Goal: Transaction & Acquisition: Purchase product/service

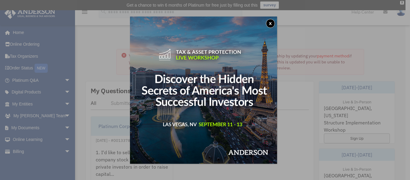
click at [272, 21] on button "x" at bounding box center [270, 23] width 9 height 9
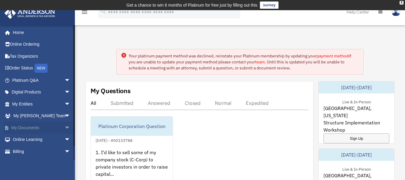
click at [57, 128] on link "My Documents arrow_drop_down" at bounding box center [41, 128] width 75 height 12
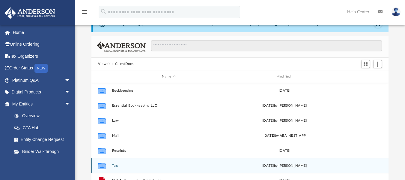
scroll to position [60, 0]
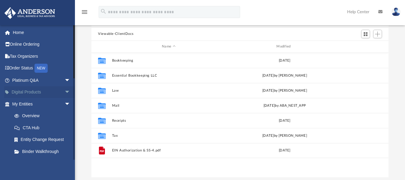
click at [58, 91] on link "Digital Products arrow_drop_down" at bounding box center [41, 92] width 75 height 12
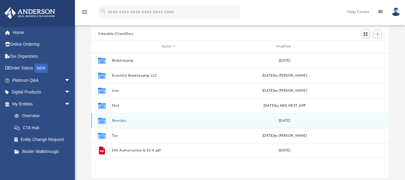
scroll to position [90, 0]
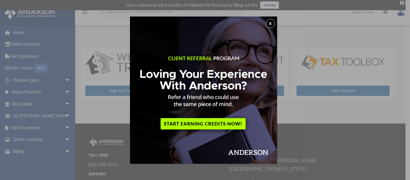
click at [269, 20] on button "x" at bounding box center [270, 23] width 9 height 9
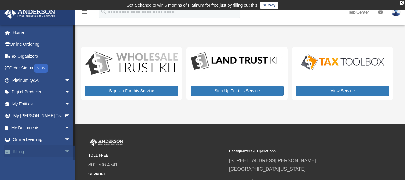
click at [65, 150] on span "arrow_drop_down" at bounding box center [71, 151] width 12 height 12
click at [15, 151] on link "Billing arrow_drop_up" at bounding box center [41, 151] width 75 height 12
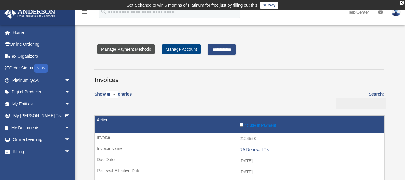
click at [134, 49] on link "Manage Payment Methods" at bounding box center [126, 49] width 57 height 10
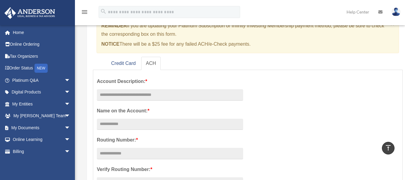
scroll to position [60, 0]
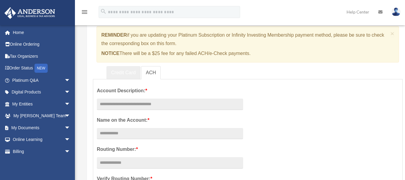
click at [123, 74] on link "Credit Card" at bounding box center [124, 73] width 34 height 14
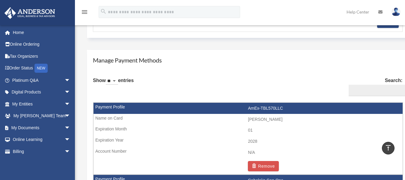
scroll to position [360, 0]
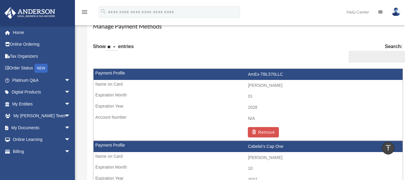
click at [331, 93] on td "01" at bounding box center [248, 96] width 309 height 11
click at [258, 107] on td "2028" at bounding box center [248, 107] width 309 height 11
click at [214, 115] on td "N/A" at bounding box center [248, 118] width 309 height 11
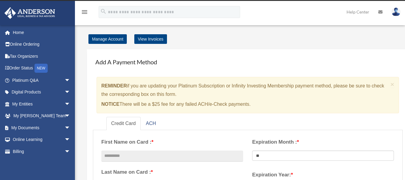
scroll to position [0, 0]
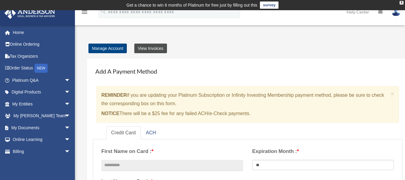
click at [151, 49] on link "View Invoices" at bounding box center [150, 49] width 33 height 10
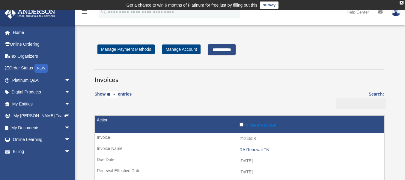
click at [236, 48] on input "**********" at bounding box center [222, 49] width 28 height 11
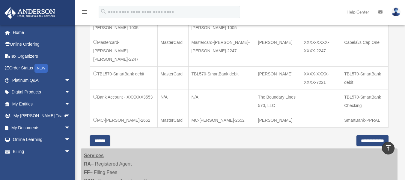
scroll to position [300, 0]
click at [373, 134] on input "**********" at bounding box center [373, 139] width 32 height 11
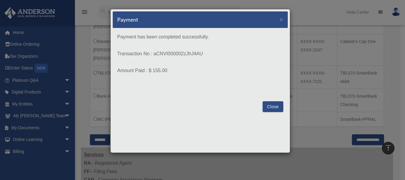
click at [272, 109] on button "Close" at bounding box center [273, 106] width 21 height 11
